Goal: Check status: Check status

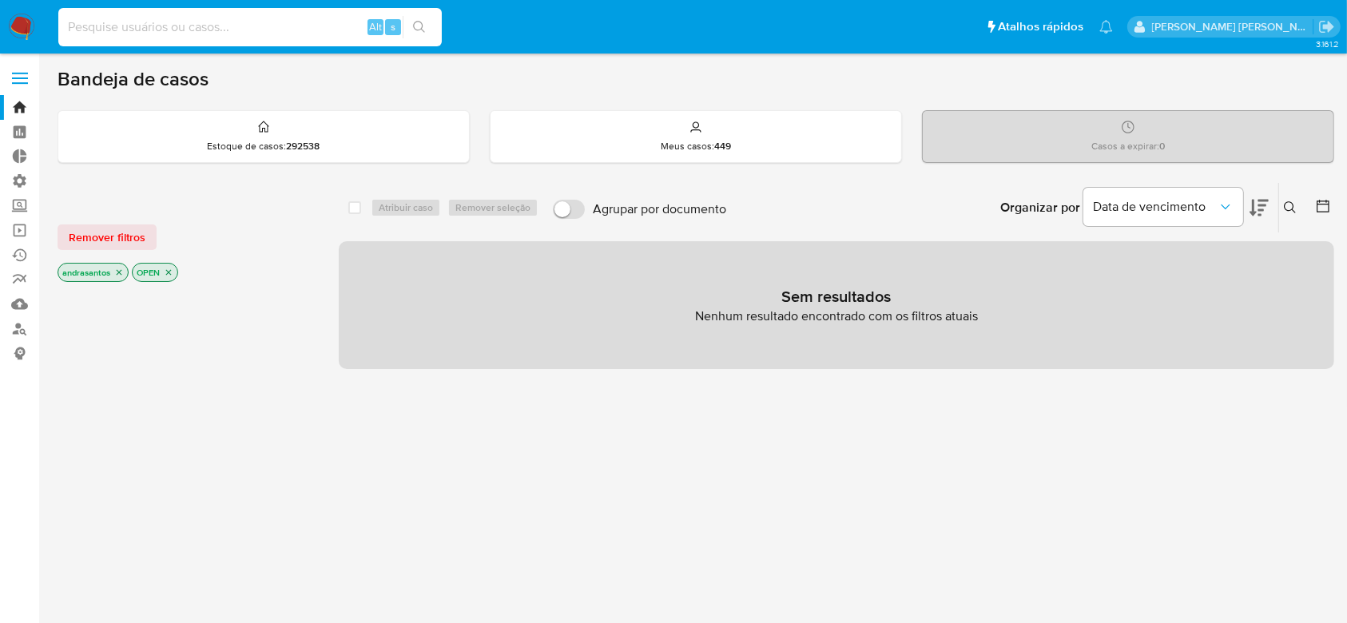
click at [193, 30] on input at bounding box center [250, 27] width 384 height 21
paste input "IndilBjRqlWUjMLEUzb7YXs5"
type input "IndilBjRqlWUjMLEUzb7YXs5"
click at [422, 24] on icon "search-icon" at bounding box center [419, 27] width 12 height 12
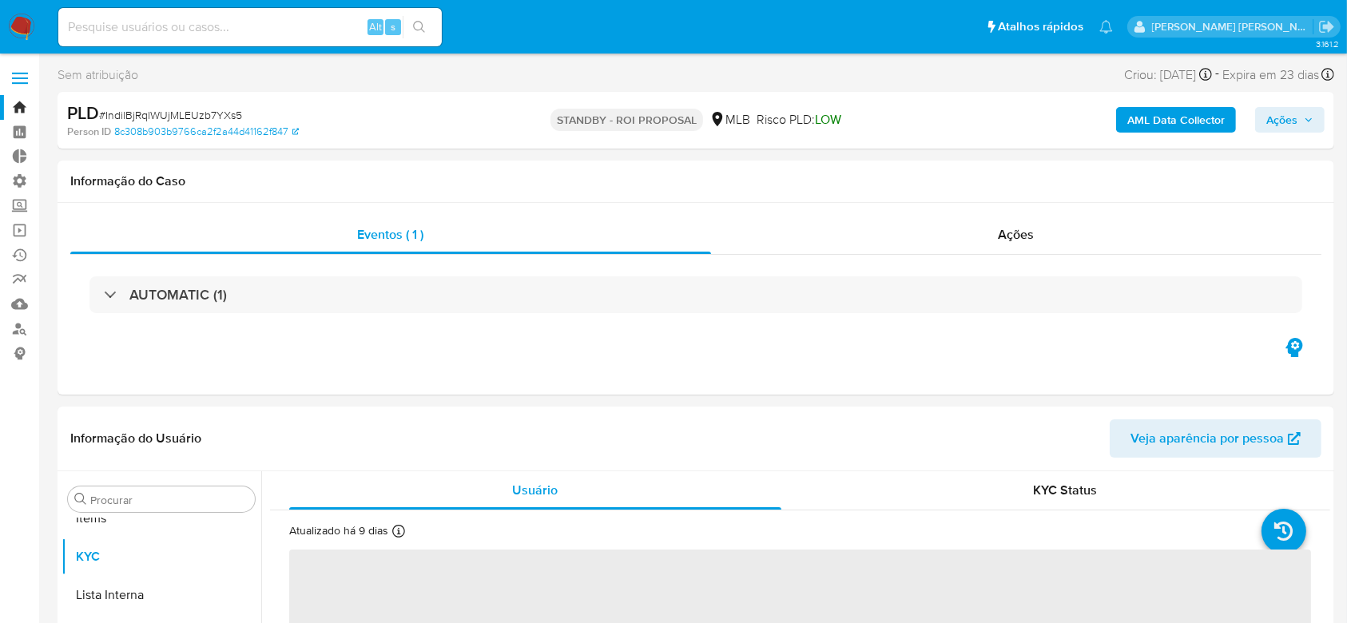
scroll to position [829, 0]
select select "10"
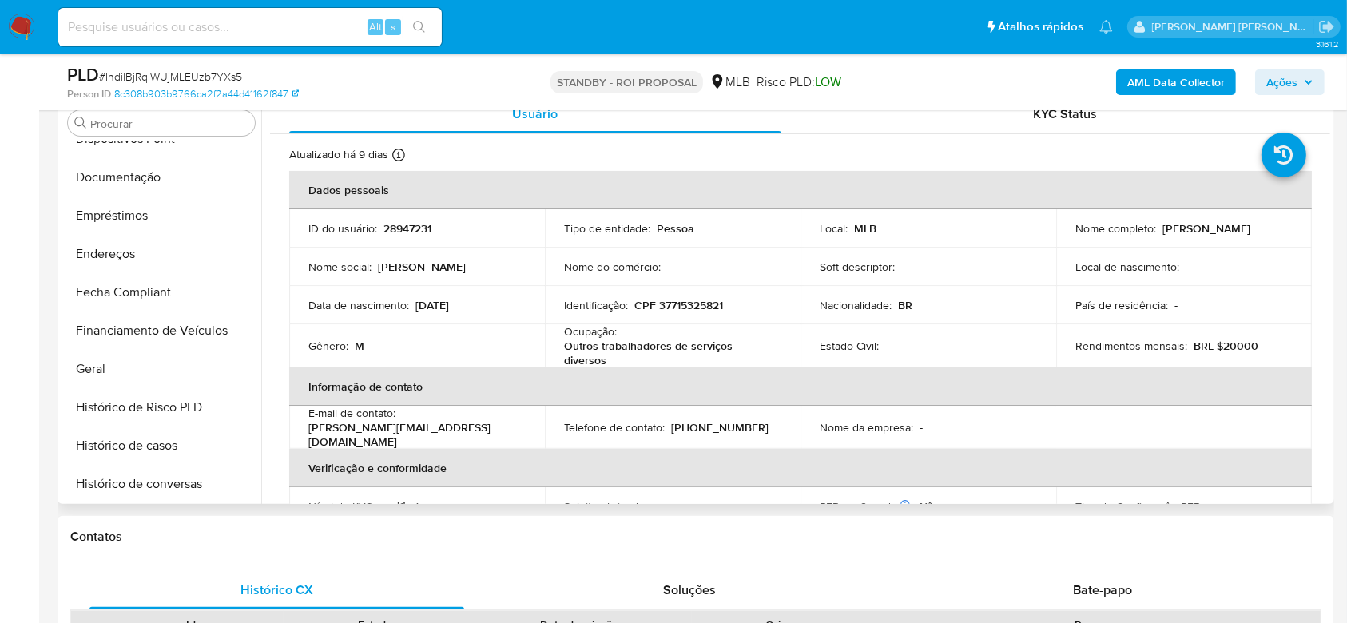
scroll to position [296, 0]
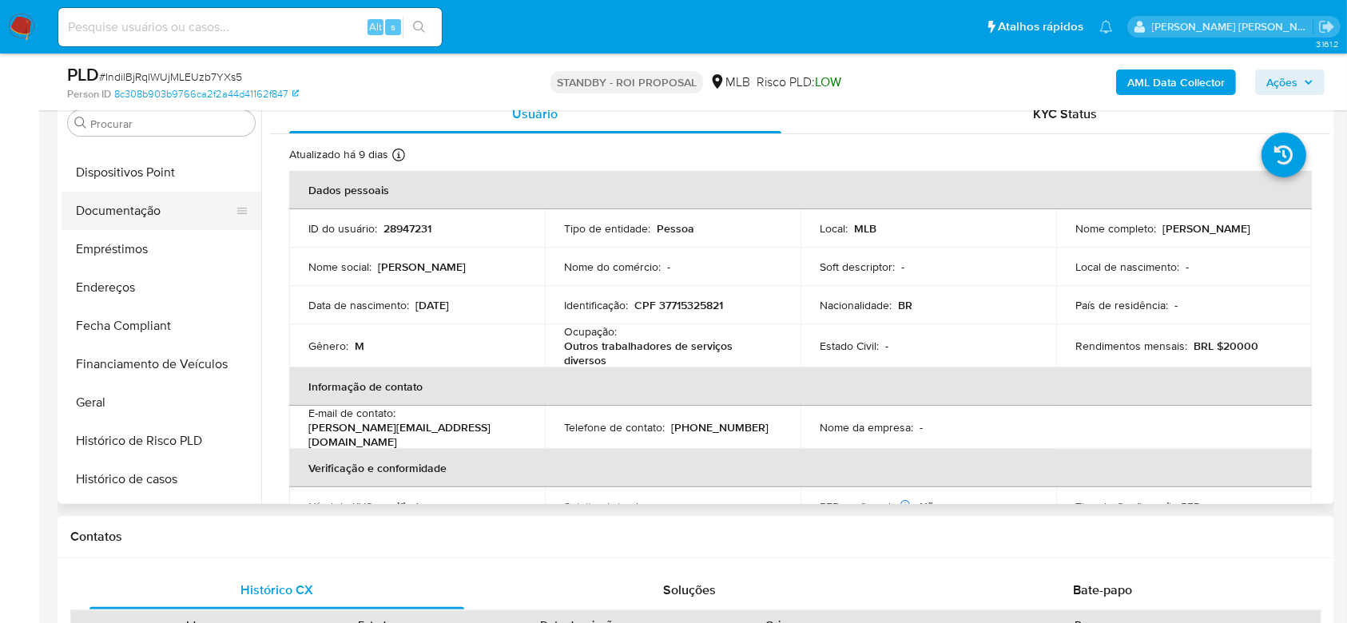
click at [150, 210] on button "Documentação" at bounding box center [155, 211] width 187 height 38
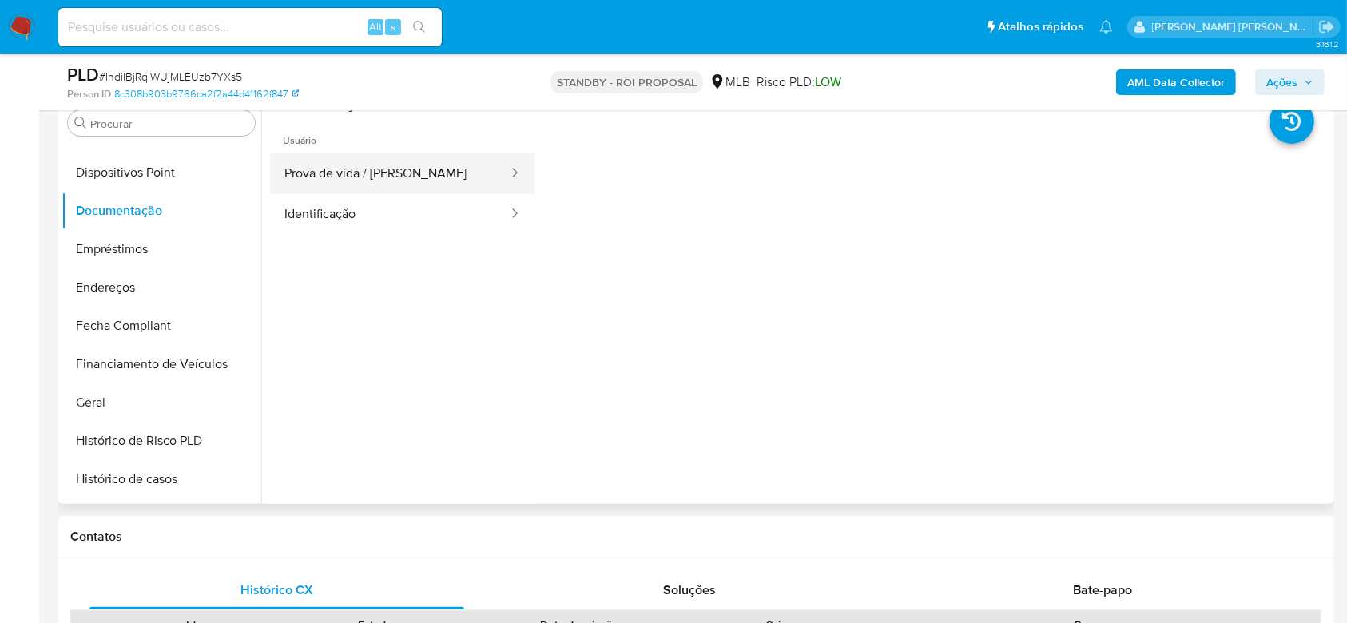
click at [433, 176] on button "Prova de vida / [PERSON_NAME]" at bounding box center [390, 173] width 240 height 41
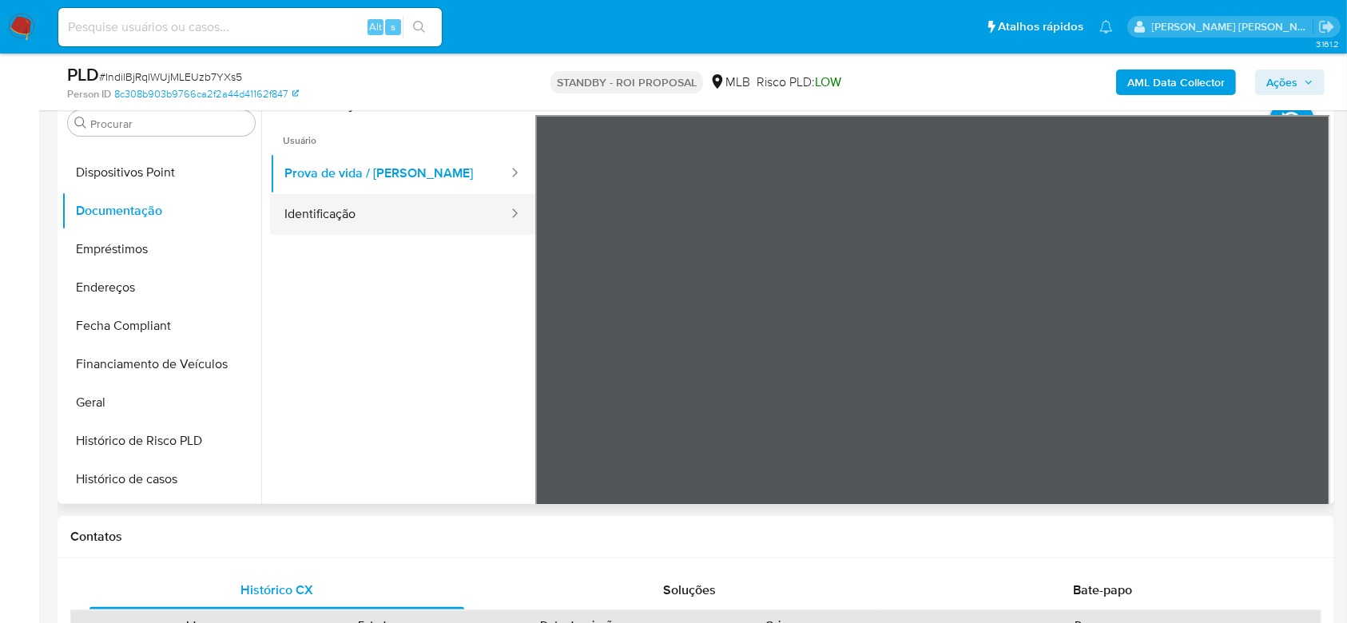
click at [345, 217] on button "Identificação" at bounding box center [390, 214] width 240 height 41
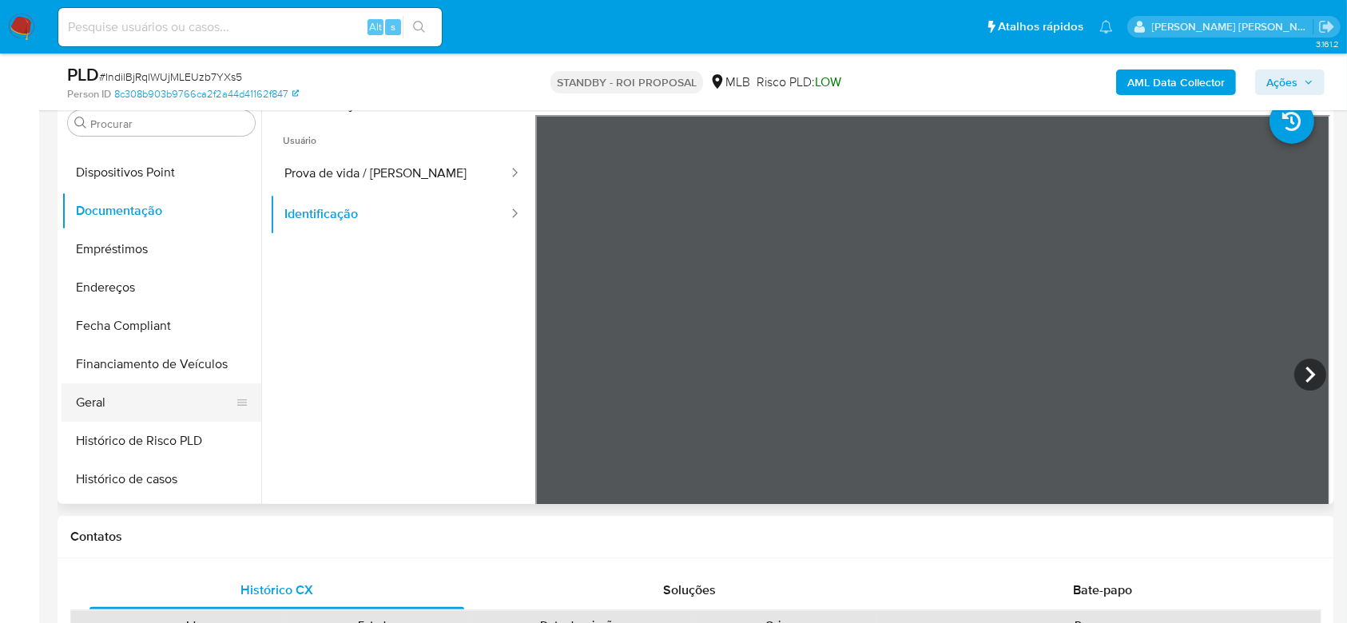
click at [102, 403] on button "Geral" at bounding box center [155, 403] width 187 height 38
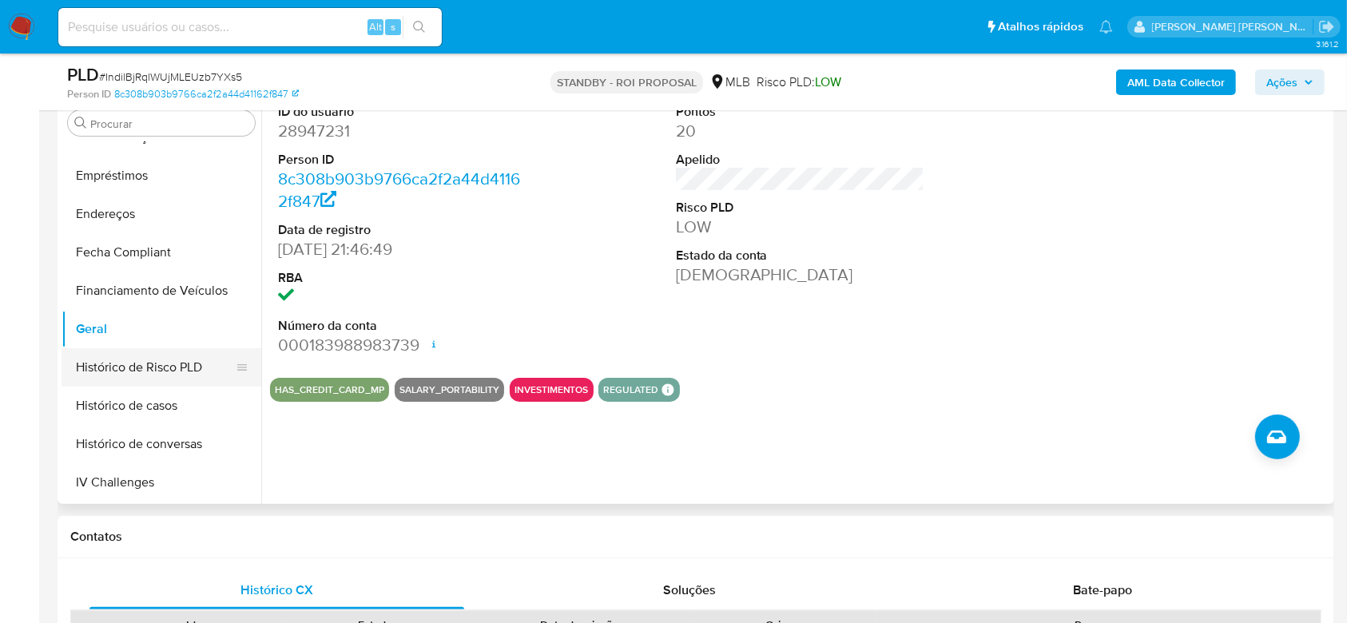
scroll to position [403, 0]
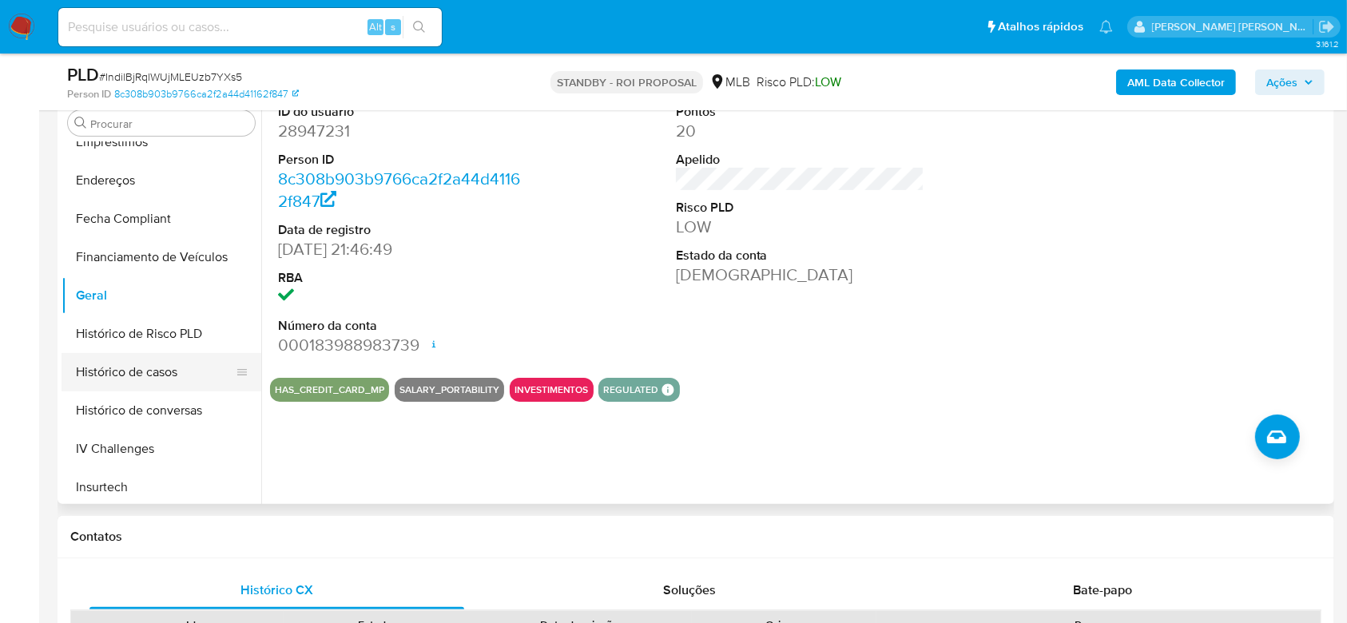
click at [138, 376] on button "Histórico de casos" at bounding box center [155, 372] width 187 height 38
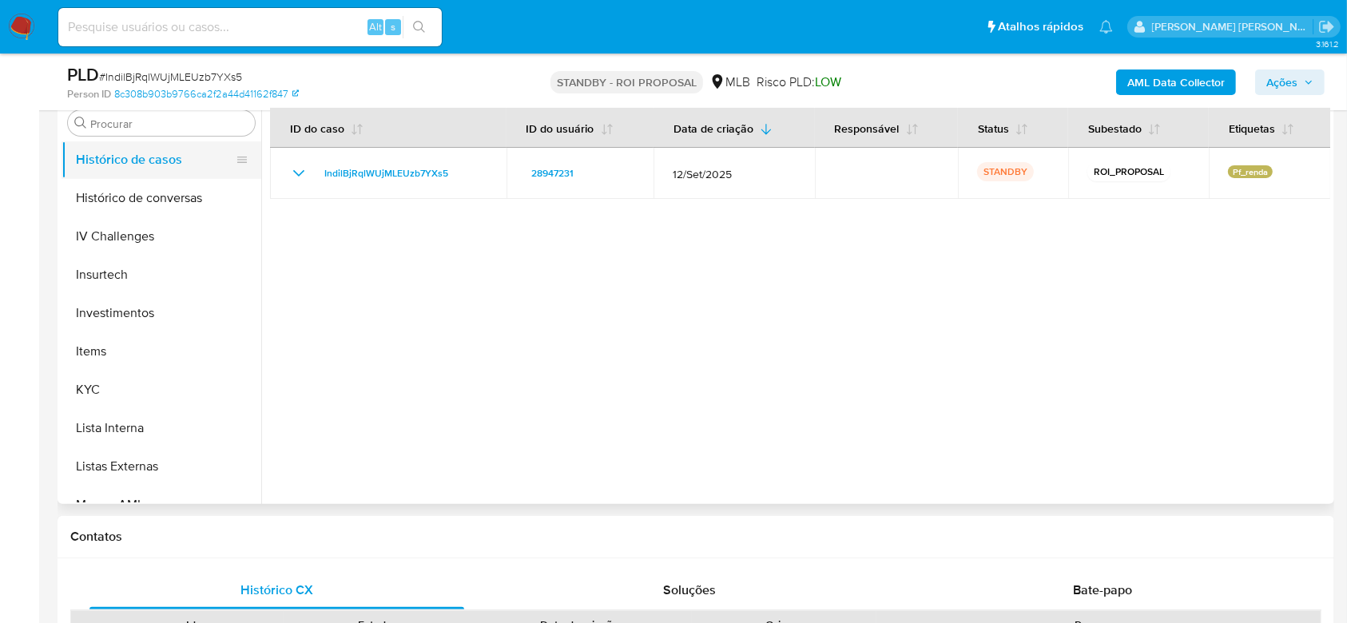
scroll to position [722, 0]
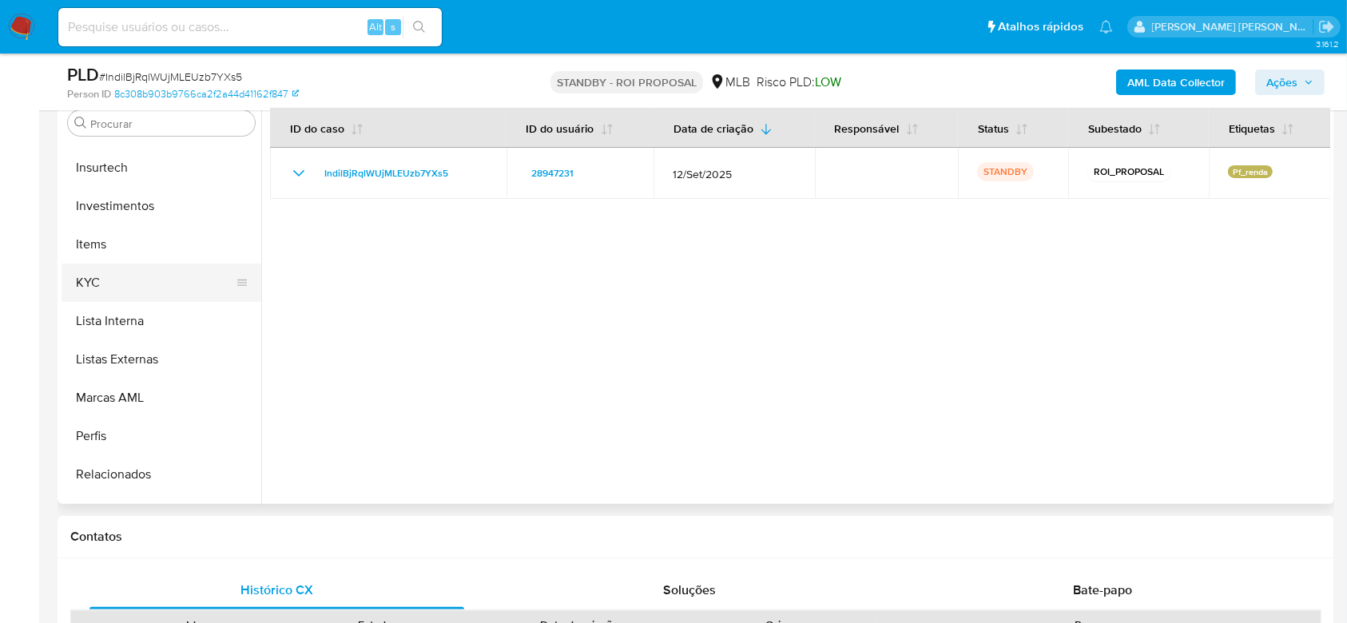
click at [108, 278] on button "KYC" at bounding box center [155, 283] width 187 height 38
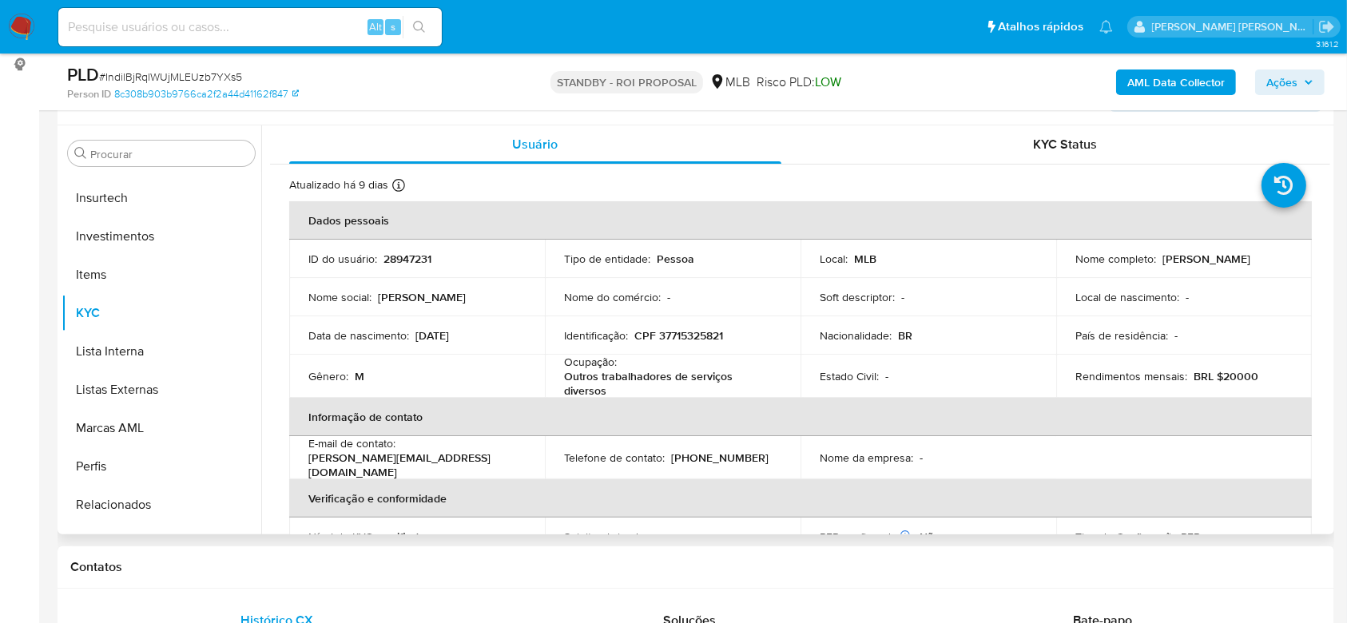
scroll to position [106, 0]
